Goal: Complete application form: Complete application form

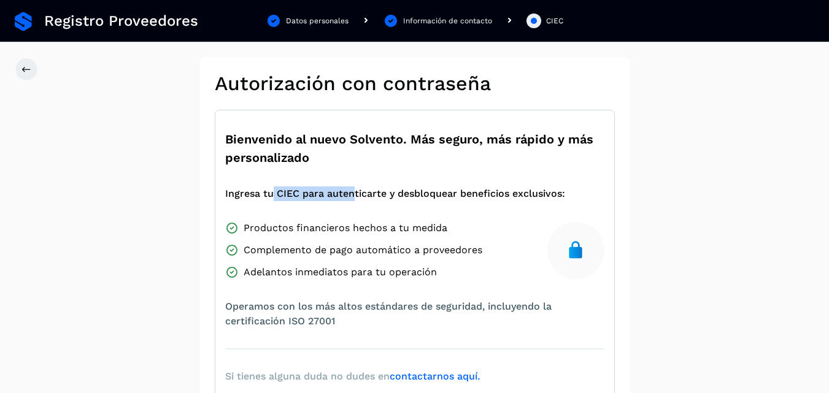
drag, startPoint x: 277, startPoint y: 199, endPoint x: 353, endPoint y: 199, distance: 76.7
click at [351, 200] on span "Ingresa tu CIEC para autenticarte y desbloquear beneficios exclusivos:" at bounding box center [395, 193] width 340 height 15
click at [429, 191] on span "Ingresa tu CIEC para autenticarte y desbloquear beneficios exclusivos:" at bounding box center [395, 193] width 340 height 15
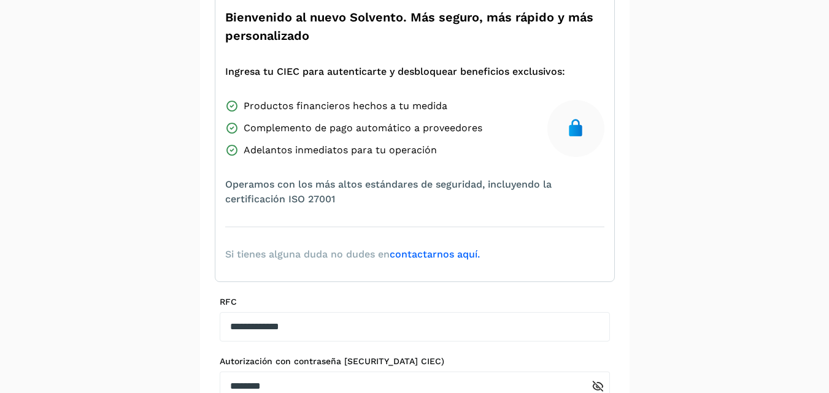
scroll to position [248, 0]
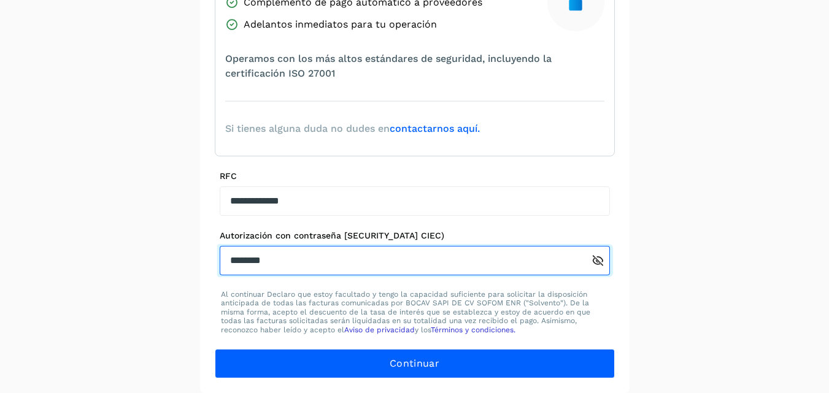
click at [299, 259] on input "********" at bounding box center [406, 260] width 372 height 29
drag, startPoint x: 299, startPoint y: 259, endPoint x: 174, endPoint y: 265, distance: 125.3
click at [176, 264] on div "**********" at bounding box center [414, 101] width 829 height 584
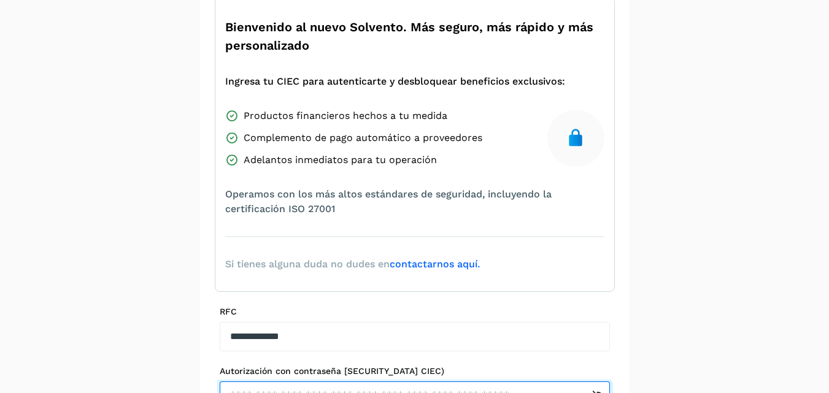
scroll to position [0, 0]
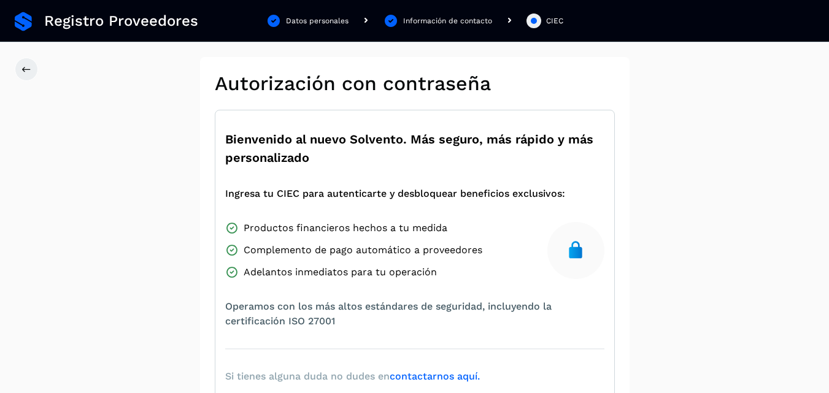
click at [300, 191] on span "Ingresa tu CIEC para autenticarte y desbloquear beneficios exclusivos:" at bounding box center [395, 193] width 340 height 15
click at [279, 196] on span "Ingresa tu CIEC para autenticarte y desbloquear beneficios exclusivos:" at bounding box center [395, 193] width 340 height 15
drag, startPoint x: 374, startPoint y: 198, endPoint x: 407, endPoint y: 198, distance: 33.1
click at [379, 198] on span "Ingresa tu CIEC para autenticarte y desbloquear beneficios exclusivos:" at bounding box center [395, 193] width 340 height 15
drag, startPoint x: 470, startPoint y: 196, endPoint x: 557, endPoint y: 196, distance: 87.1
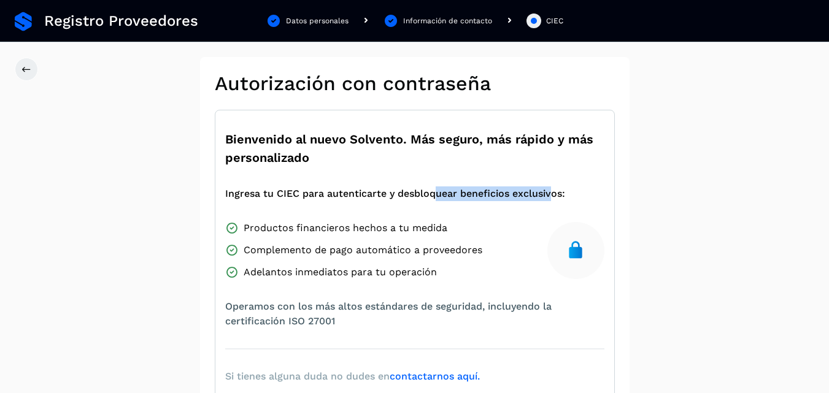
click at [556, 196] on span "Ingresa tu CIEC para autenticarte y desbloquear beneficios exclusivos:" at bounding box center [395, 193] width 340 height 15
click at [667, 198] on div "**********" at bounding box center [414, 356] width 829 height 599
click at [230, 197] on span "Ingresa tu CIEC para autenticarte y desbloquear beneficios exclusivos:" at bounding box center [395, 193] width 340 height 15
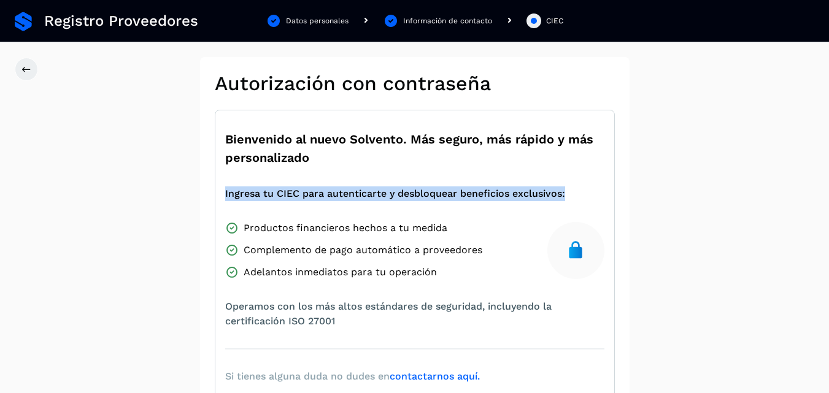
drag, startPoint x: 223, startPoint y: 196, endPoint x: 577, endPoint y: 194, distance: 354.0
click at [577, 194] on div "Bienvenido al nuevo Solvento. Más seguro, más rápido y más personalizado Ingres…" at bounding box center [415, 257] width 400 height 294
